Goal: Information Seeking & Learning: Learn about a topic

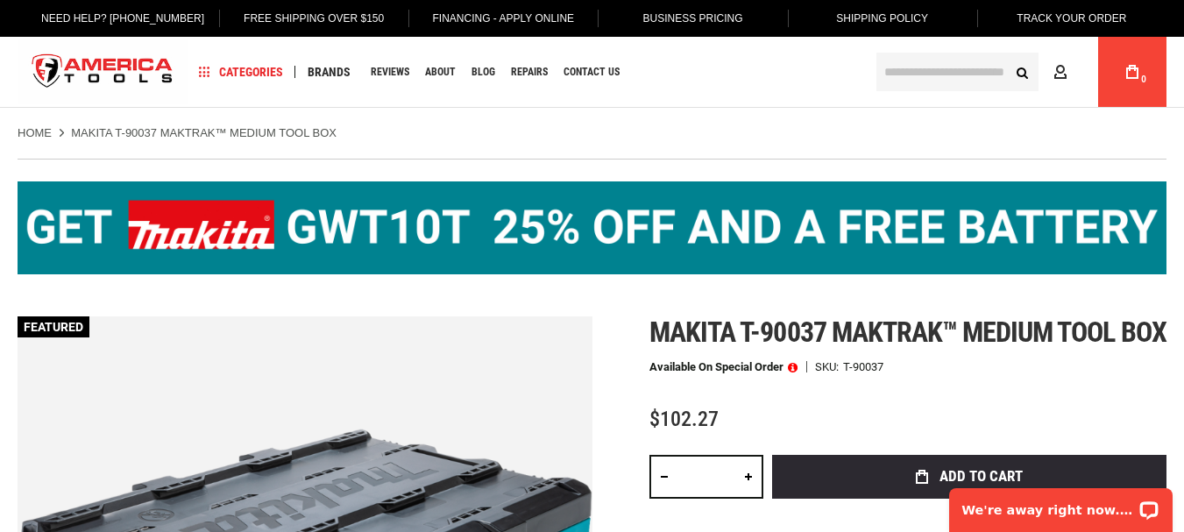
click at [687, 247] on img at bounding box center [592, 227] width 1149 height 93
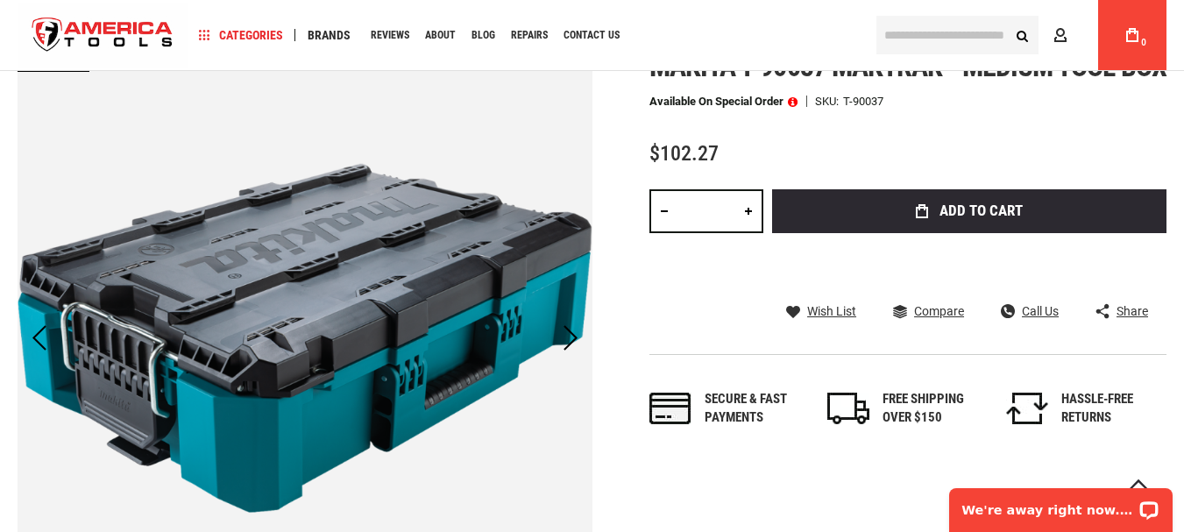
scroll to position [351, 0]
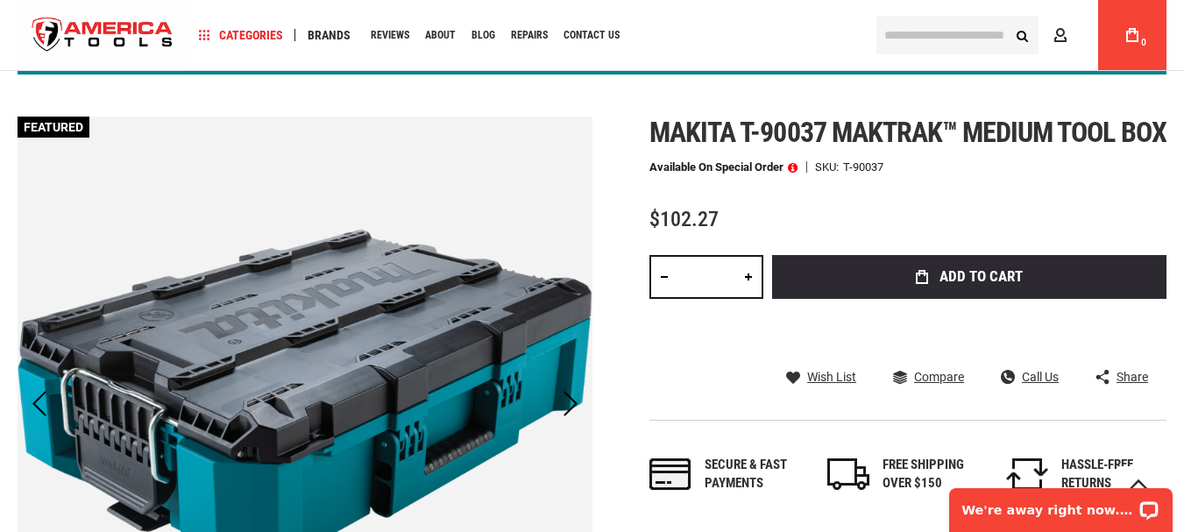
scroll to position [191, 0]
